Goal: Obtain resource: Download file/media

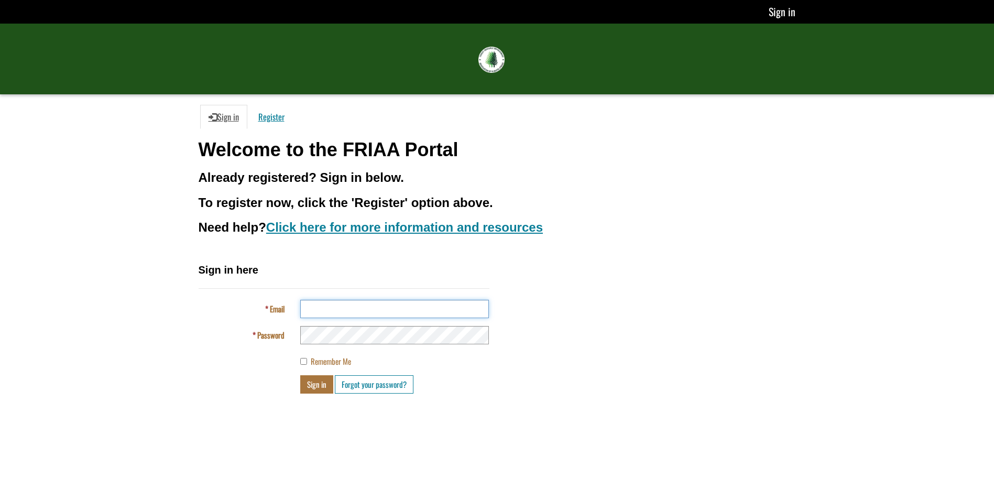
click at [382, 304] on input "Email" at bounding box center [394, 309] width 189 height 18
type input "**********"
click at [307, 390] on button "Sign in" at bounding box center [316, 384] width 33 height 18
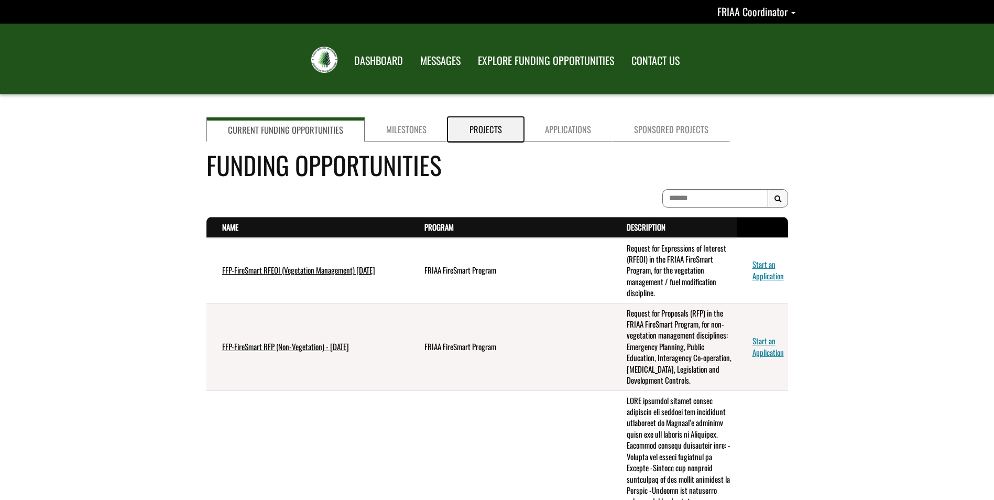
click at [464, 129] on link "Projects" at bounding box center [485, 129] width 75 height 24
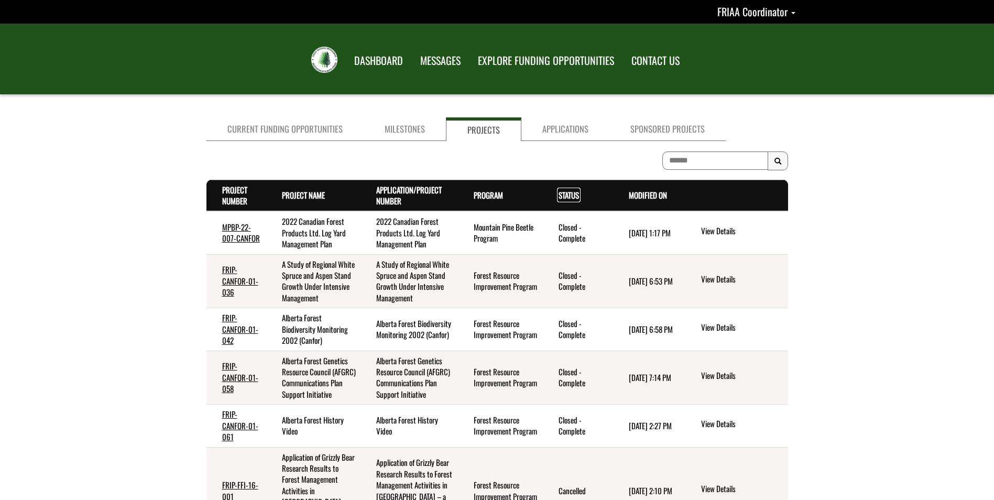
click at [569, 195] on link "Status . sort descending" at bounding box center [568, 195] width 20 height 12
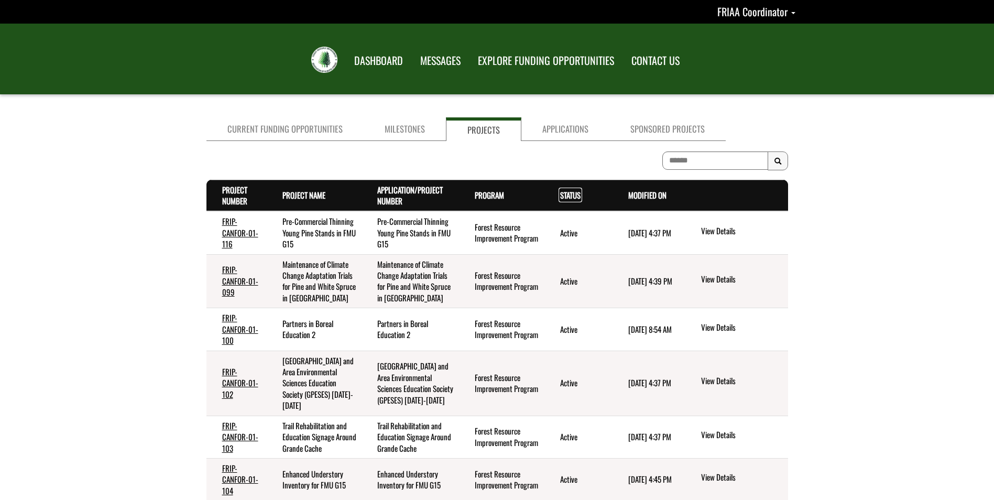
scroll to position [238, 0]
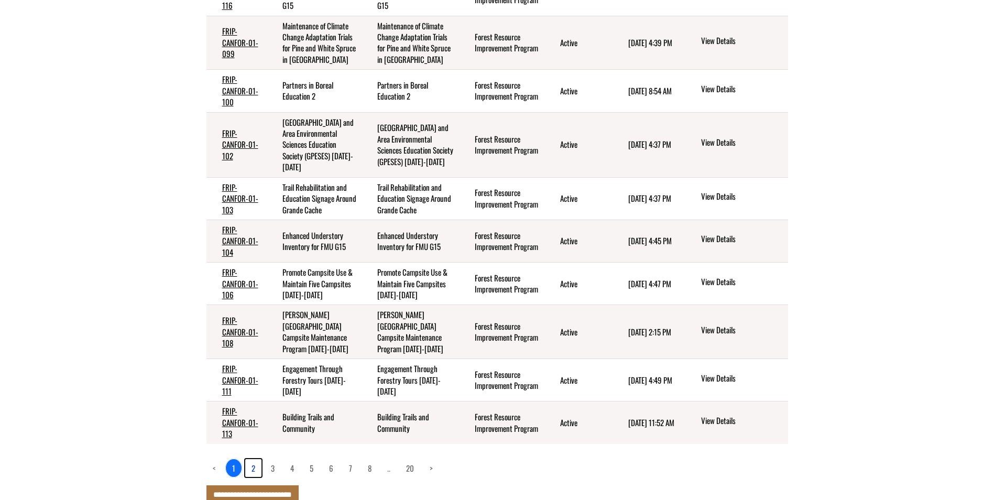
click at [251, 459] on link "2" at bounding box center [253, 468] width 16 height 18
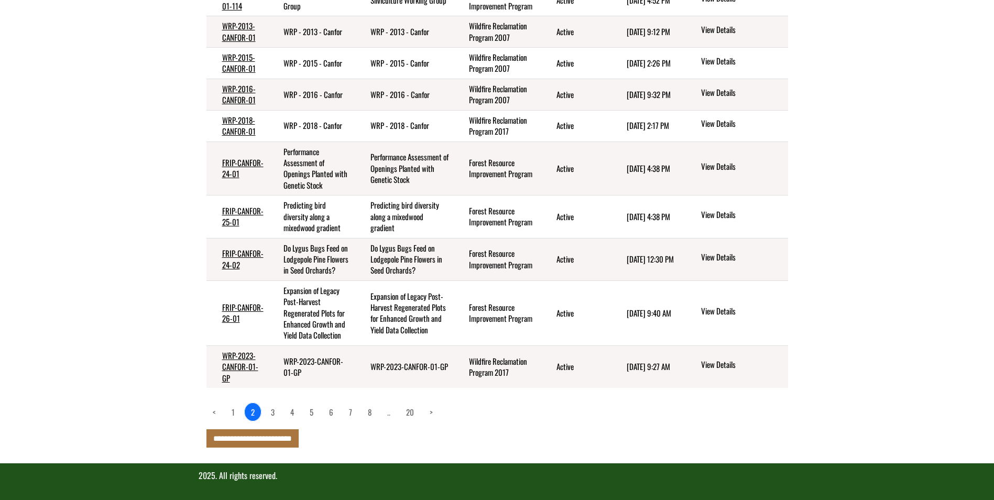
scroll to position [227, 0]
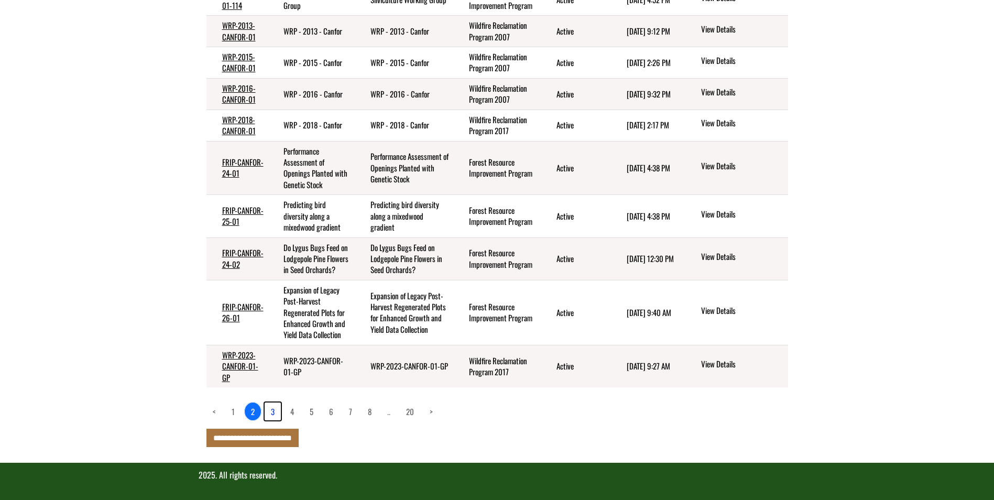
click at [274, 413] on link "3" at bounding box center [273, 411] width 16 height 18
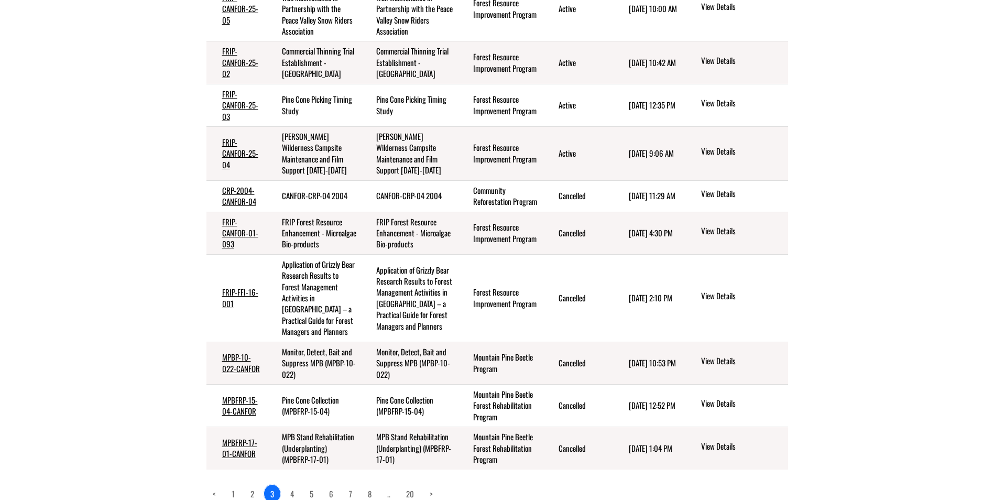
scroll to position [182, 0]
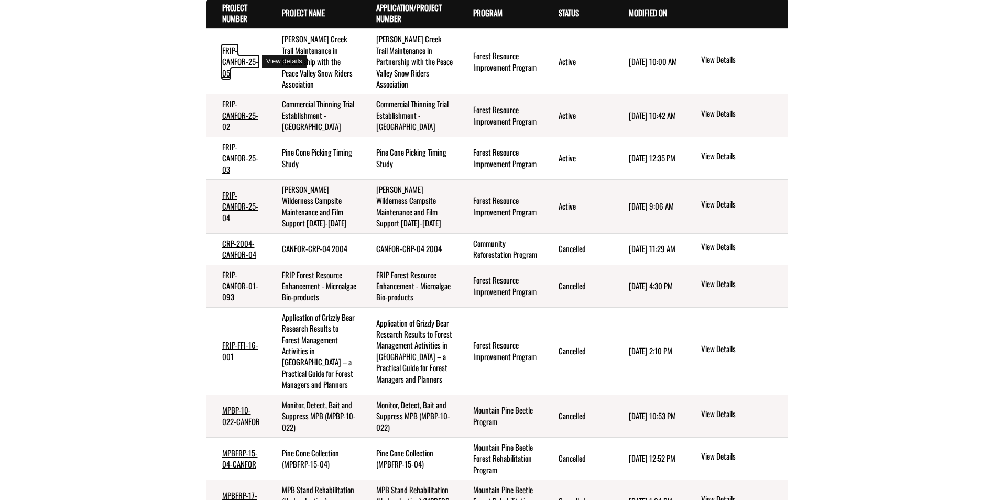
click at [227, 56] on link "FRIP-CANFOR-25-05" at bounding box center [240, 62] width 36 height 34
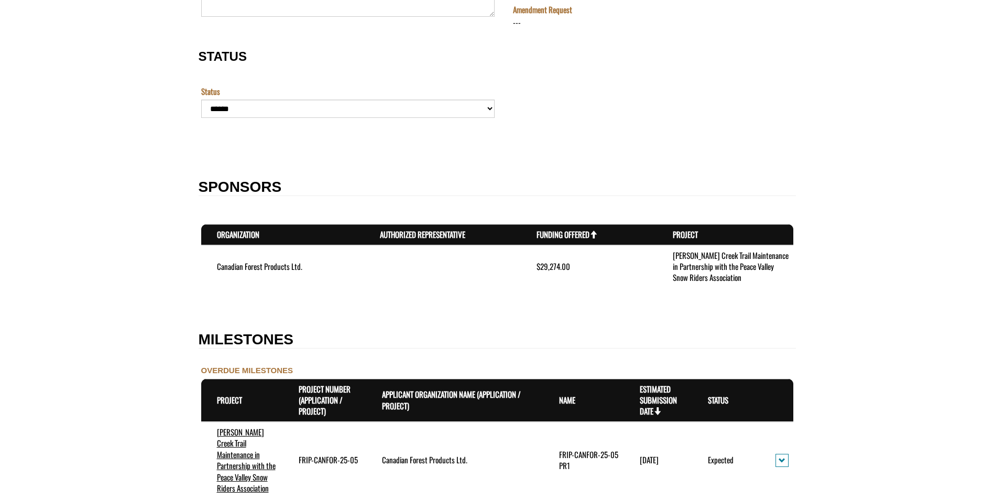
scroll to position [367, 0]
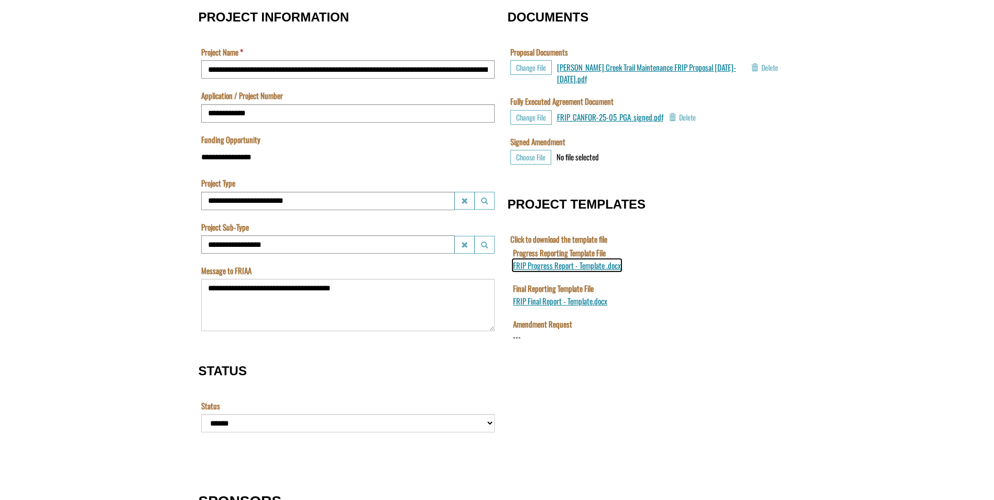
click at [592, 265] on span "FRIP Progress Report - Template .docx" at bounding box center [566, 265] width 108 height 12
click at [565, 267] on span "FRIP Progress Report - Template .docx" at bounding box center [566, 265] width 108 height 12
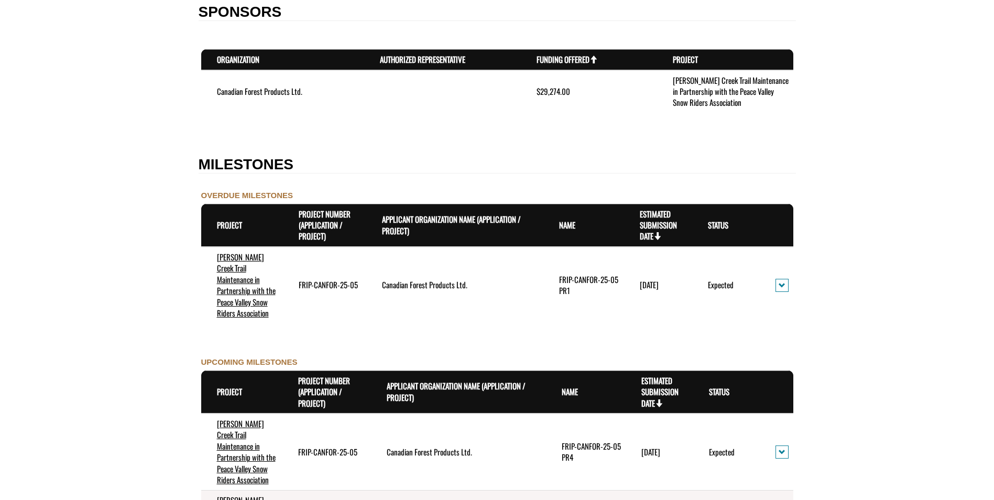
scroll to position [838, 0]
